Goal: Information Seeking & Learning: Learn about a topic

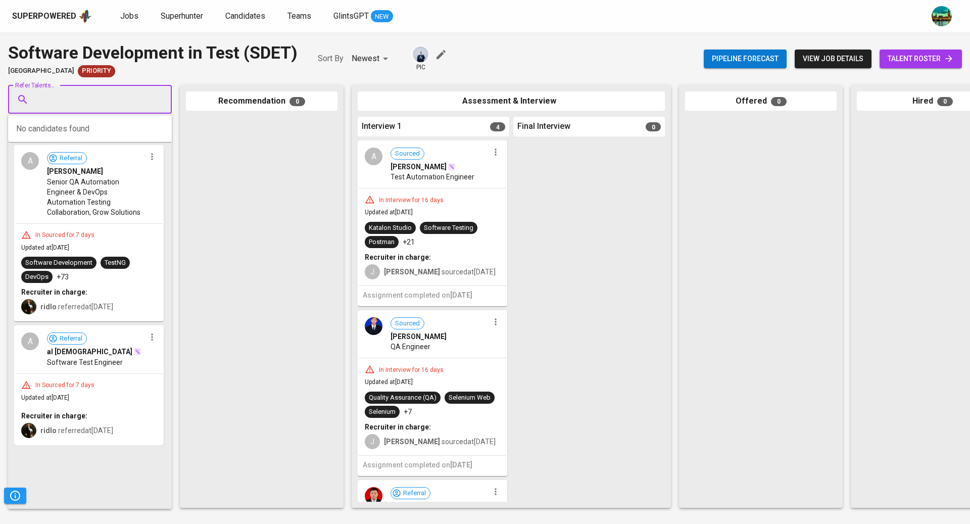
click at [114, 101] on input "Refer Talents..." at bounding box center [86, 99] width 106 height 19
type input "[EMAIL_ADDRESS][DOMAIN_NAME]"
click at [101, 144] on span "[EMAIL_ADDRESS][DOMAIN_NAME]" at bounding box center [89, 148] width 95 height 10
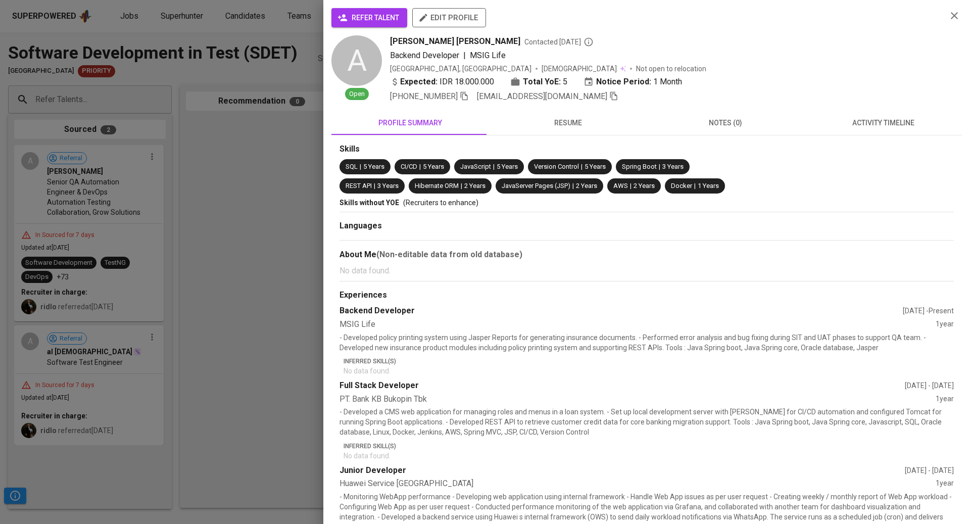
click at [848, 125] on span "activity timeline" at bounding box center [882, 123] width 145 height 13
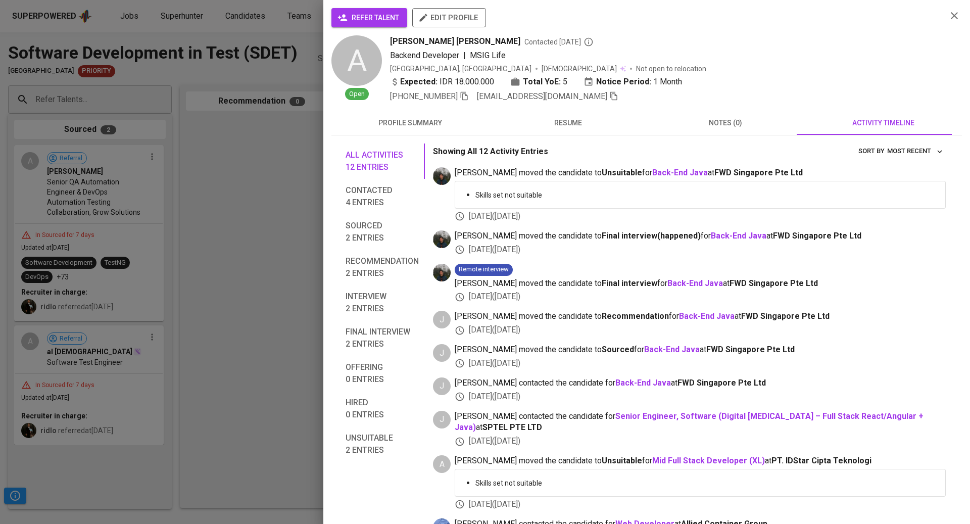
drag, startPoint x: 164, startPoint y: 102, endPoint x: 82, endPoint y: 48, distance: 97.8
click at [163, 100] on div at bounding box center [485, 262] width 970 height 524
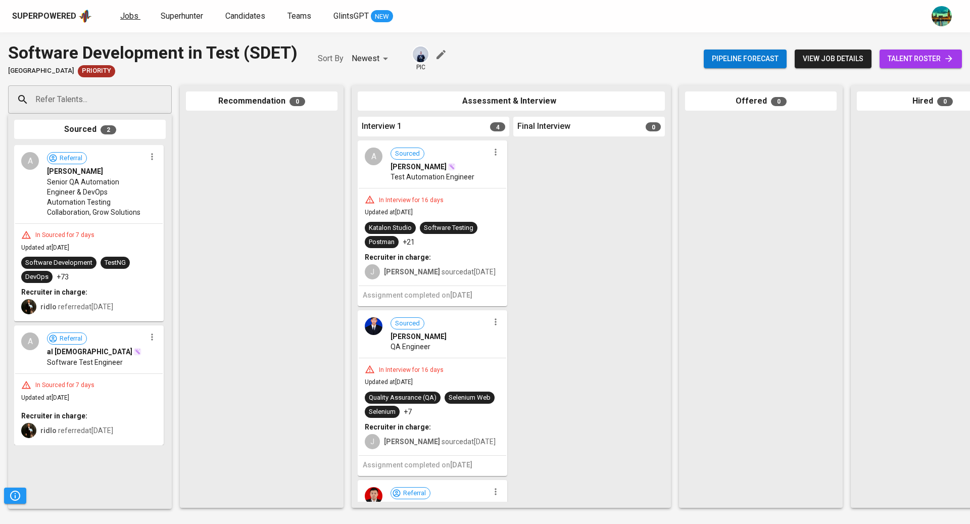
drag, startPoint x: 112, startPoint y: 15, endPoint x: 123, endPoint y: 17, distance: 11.8
click at [114, 15] on div "Superpowered Jobs Superhunter Candidates Teams GlintsGPT NEW" at bounding box center [468, 16] width 913 height 15
click at [123, 17] on span "Jobs" at bounding box center [129, 16] width 18 height 10
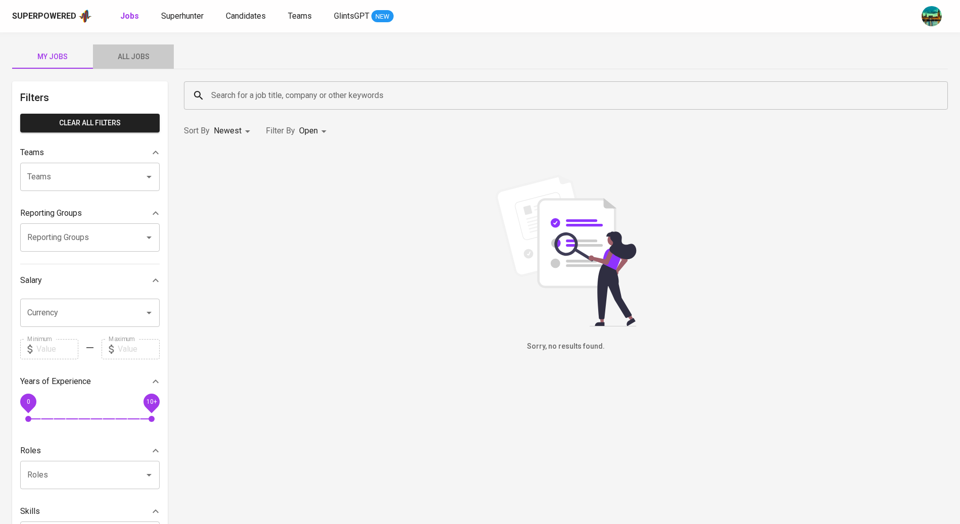
drag, startPoint x: 131, startPoint y: 60, endPoint x: 172, endPoint y: 77, distance: 44.4
click at [132, 62] on span "All Jobs" at bounding box center [133, 57] width 69 height 13
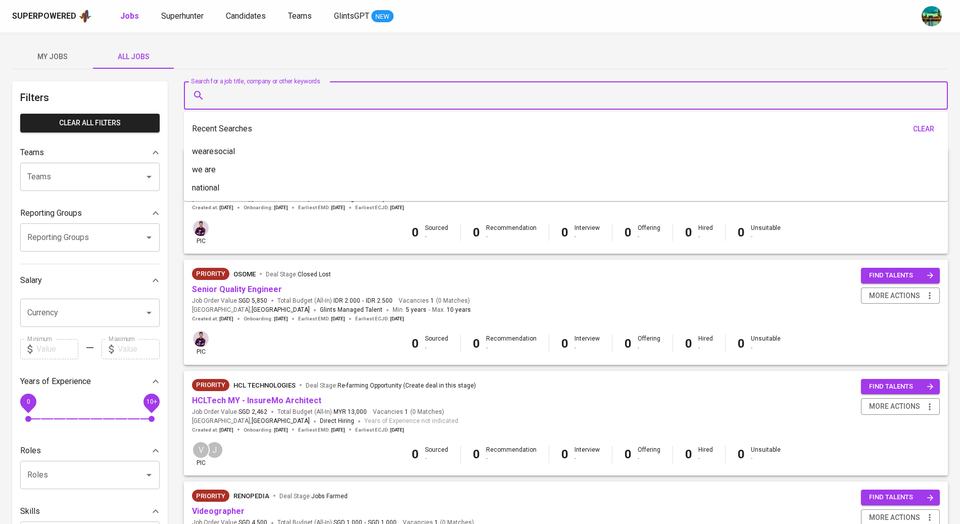
click at [292, 96] on input "Search for a job title, company or other keywords" at bounding box center [568, 95] width 719 height 19
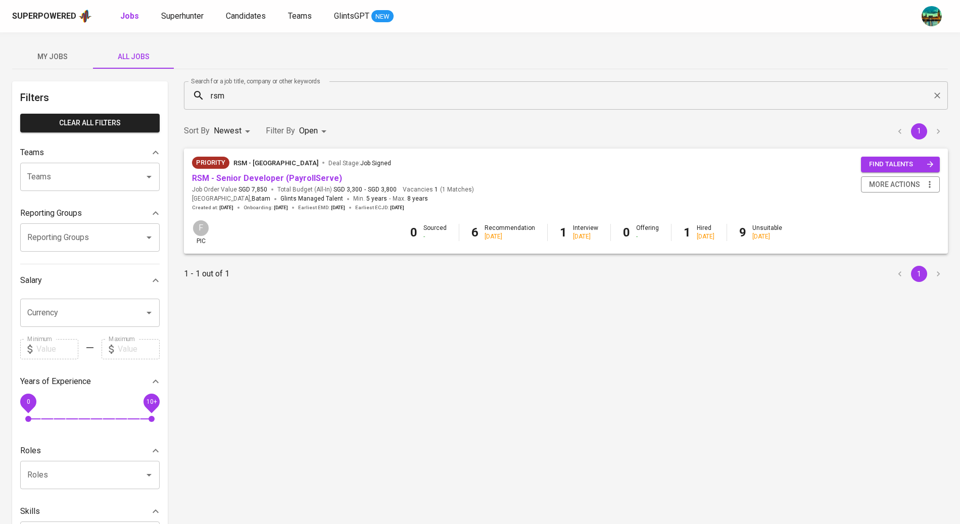
click at [451, 178] on div "RSM - Senior Developer (PayrollServe)" at bounding box center [333, 179] width 282 height 12
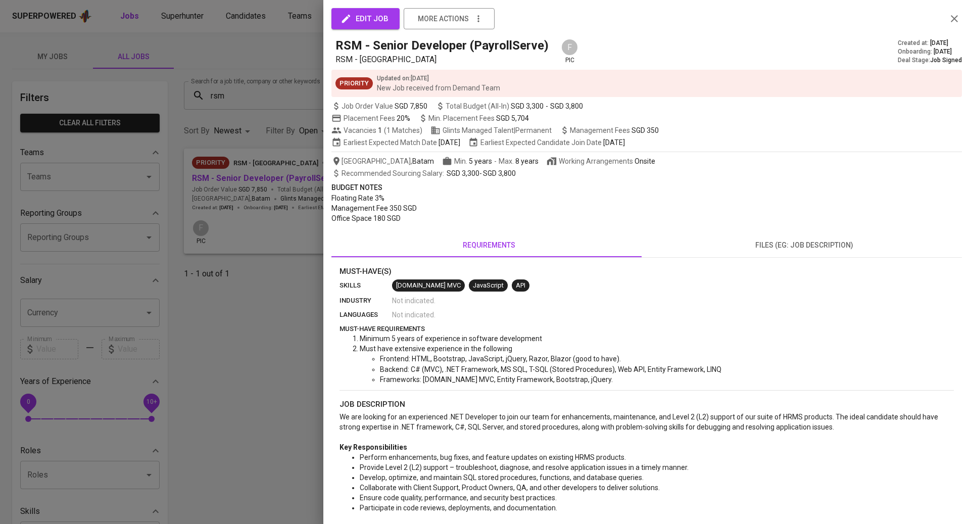
click at [733, 245] on span "files (eg: job description)" at bounding box center [803, 245] width 303 height 13
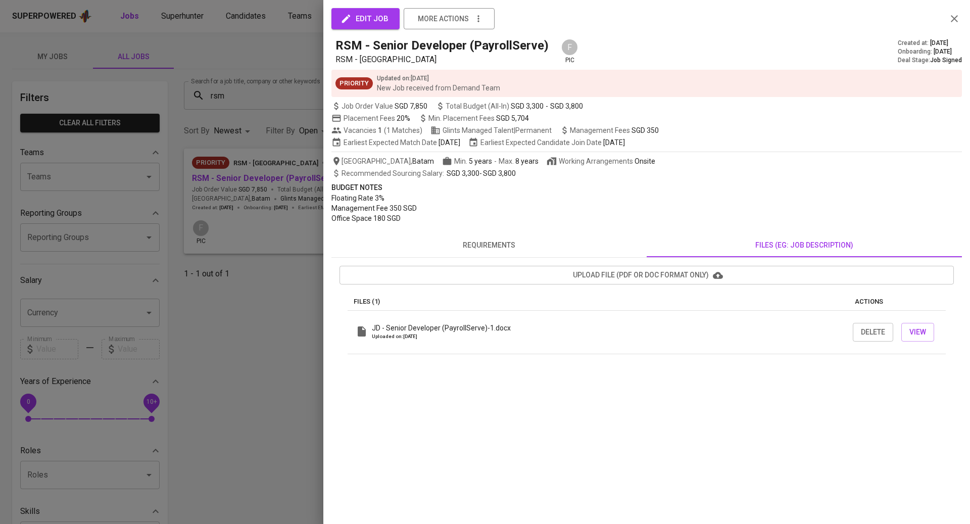
click at [470, 245] on span "requirements" at bounding box center [488, 245] width 303 height 13
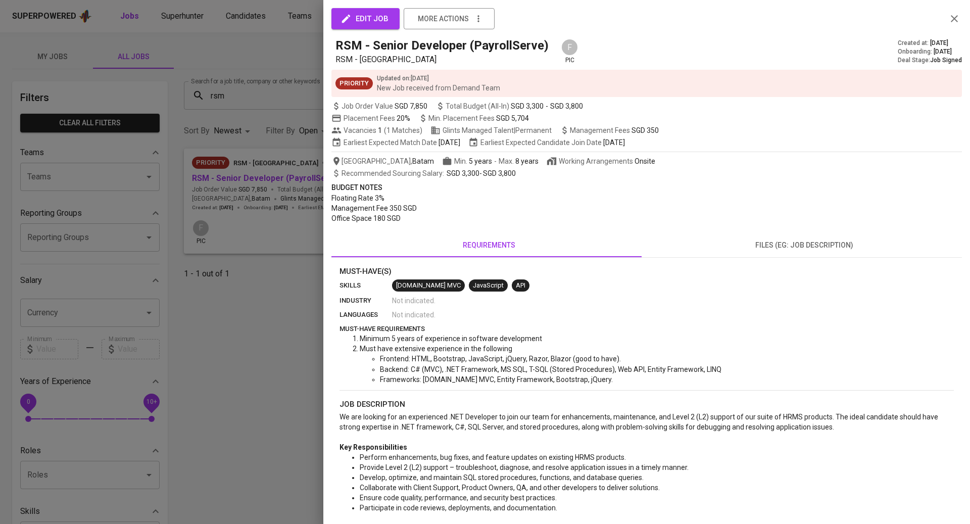
click at [179, 92] on div at bounding box center [485, 262] width 970 height 524
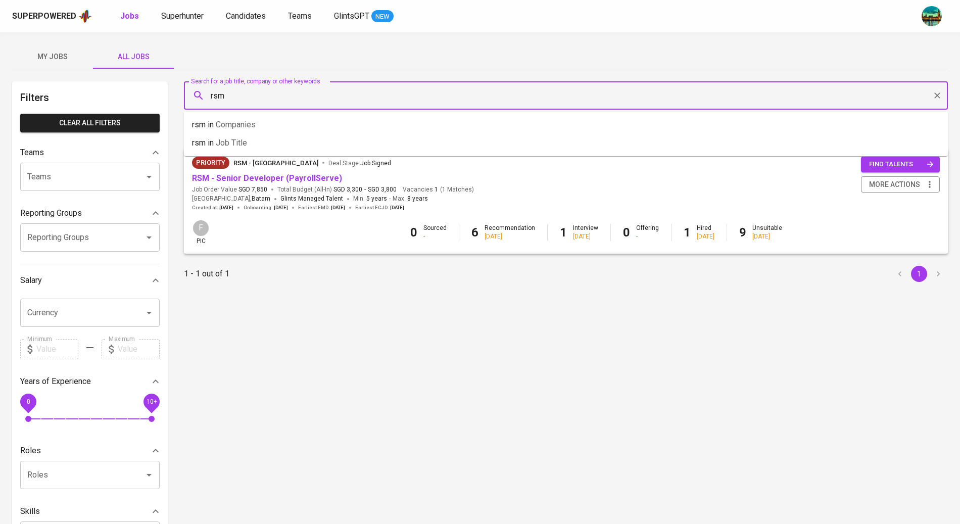
drag, startPoint x: 251, startPoint y: 95, endPoint x: 163, endPoint y: 98, distance: 88.9
click at [163, 98] on div "Filters Clear All filters Teams Teams Teams Reporting Groups Reporting Groups R…" at bounding box center [479, 366] width 935 height 570
type input "moonshot"
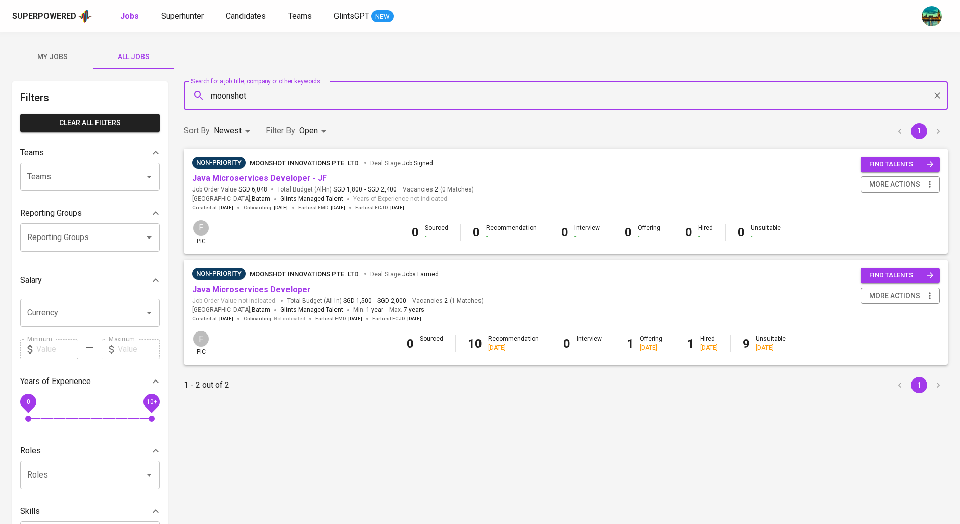
click at [378, 291] on div "Java Microservices Developer" at bounding box center [337, 290] width 291 height 12
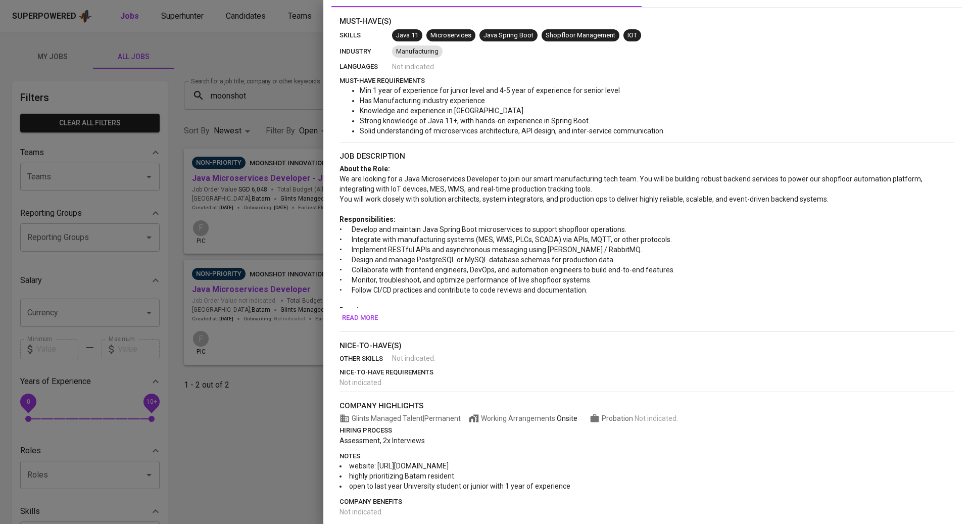
scroll to position [248, 0]
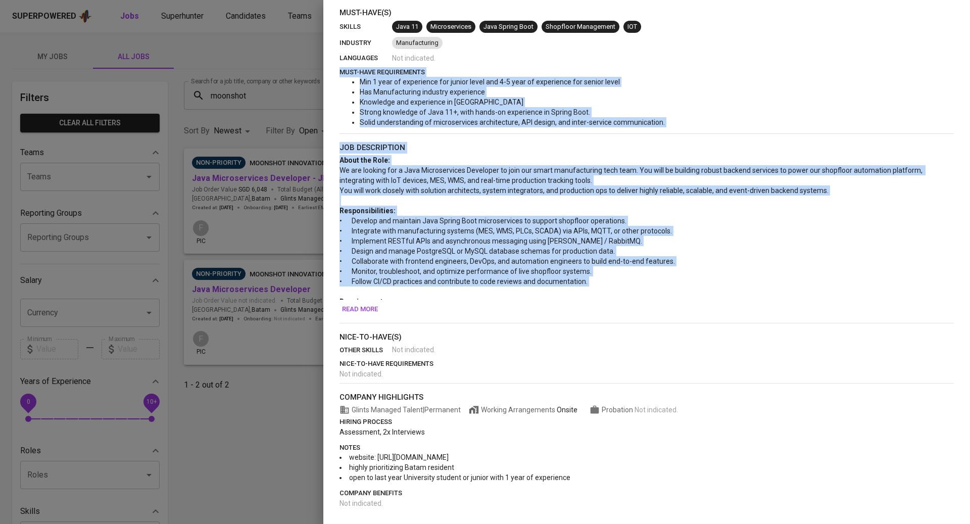
drag, startPoint x: 586, startPoint y: 279, endPoint x: 333, endPoint y: 73, distance: 326.4
click at [333, 73] on div "Must-Have(s) skills Java 11 Microservices Java Spring Boot Shopfloor Management…" at bounding box center [646, 257] width 630 height 500
copy div "lore-ipsu dolorsitamet Con 4 adip el seddoeiusm tem incidi utlab etd 8-7 magn a…"
drag, startPoint x: 472, startPoint y: 458, endPoint x: 377, endPoint y: 457, distance: 94.9
click at [377, 457] on li "website: [URL][DOMAIN_NAME]" at bounding box center [646, 457] width 614 height 10
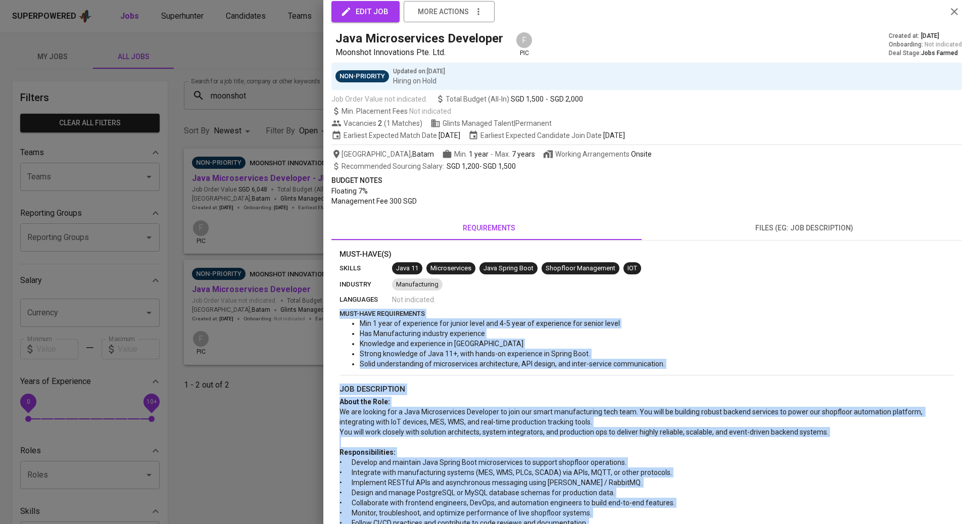
scroll to position [0, 0]
